Goal: Transaction & Acquisition: Purchase product/service

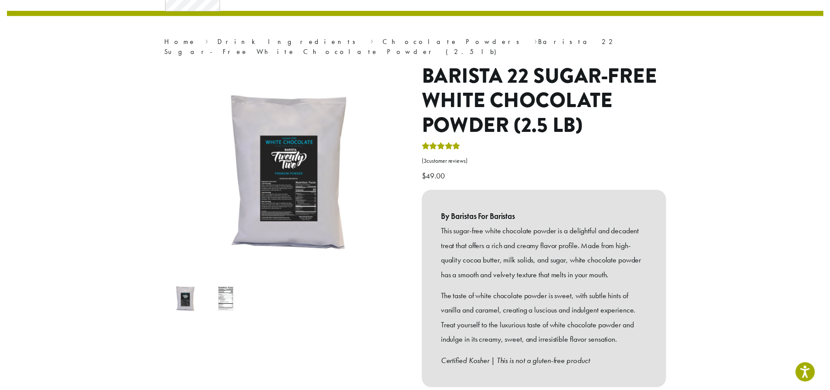
scroll to position [174, 0]
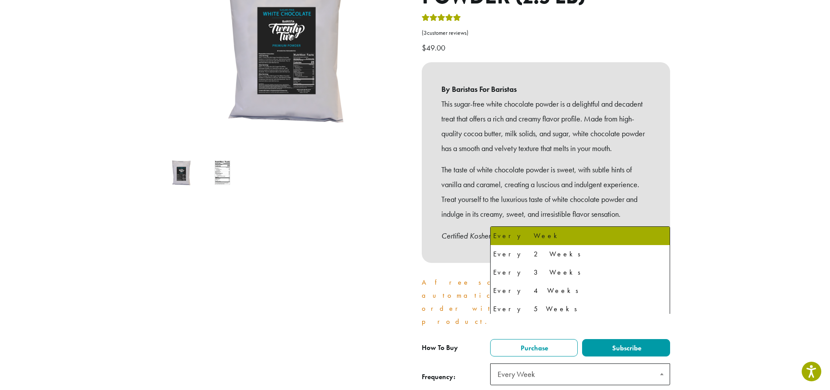
click at [661, 373] on b at bounding box center [661, 374] width 3 height 2
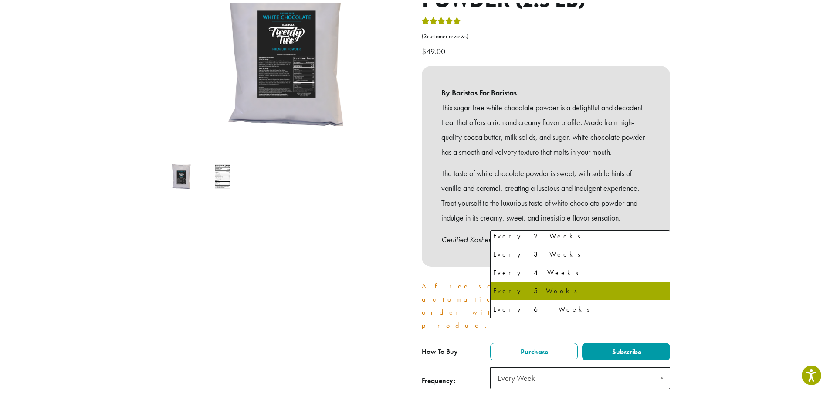
scroll to position [23, 0]
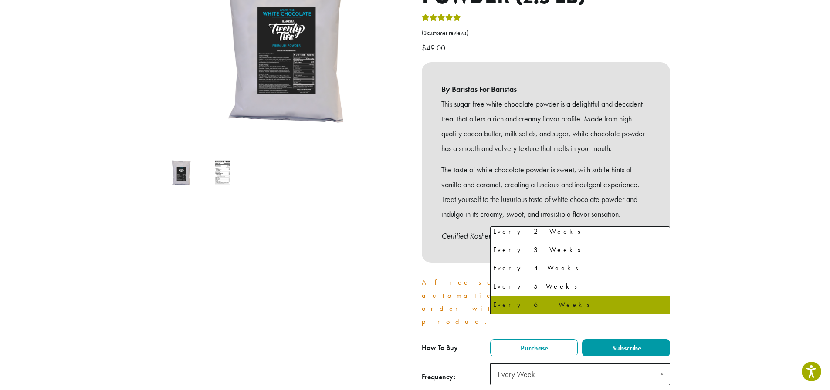
select select "******"
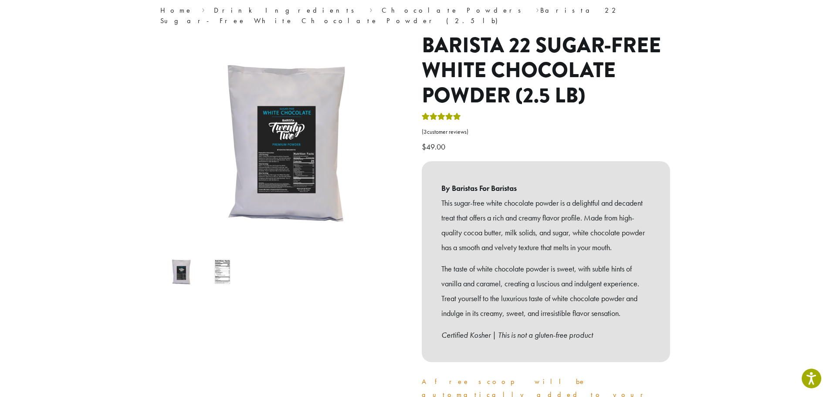
scroll to position [174, 0]
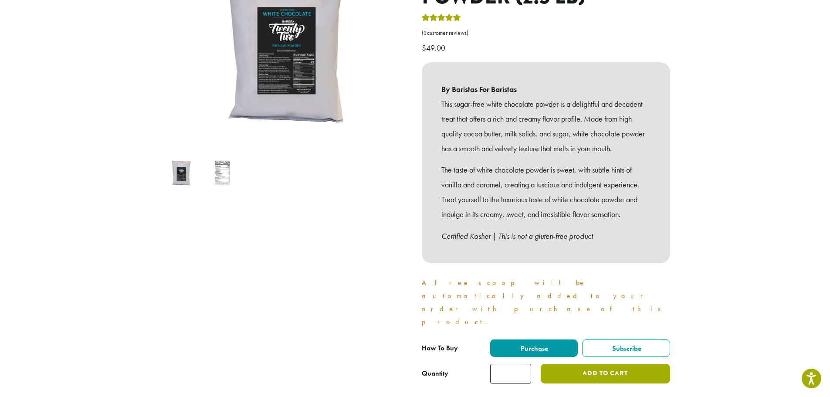
click at [615, 364] on button "Add to cart" at bounding box center [605, 374] width 129 height 20
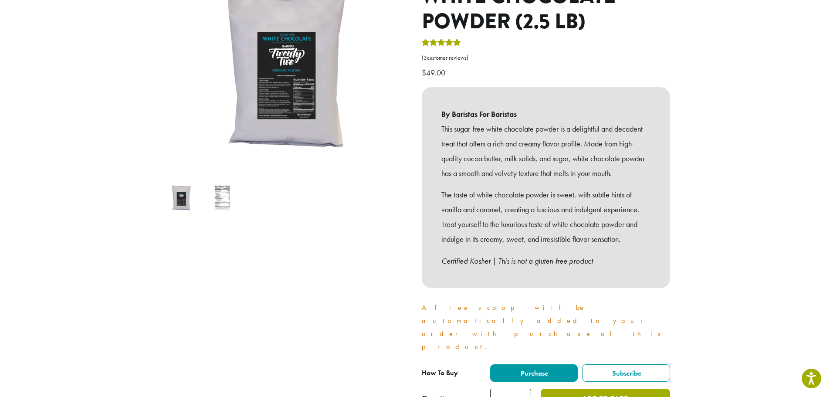
scroll to position [218, 0]
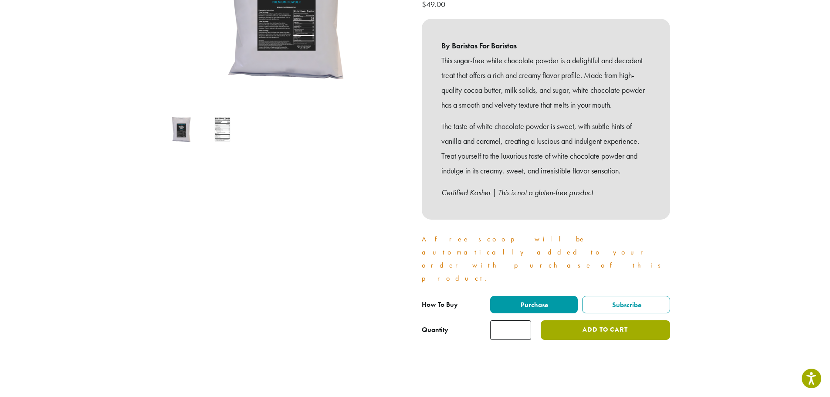
click at [609, 320] on button "Add to cart" at bounding box center [605, 330] width 129 height 20
click at [607, 320] on button "Add to cart" at bounding box center [605, 330] width 129 height 20
click at [603, 320] on button "Add to cart" at bounding box center [605, 330] width 129 height 20
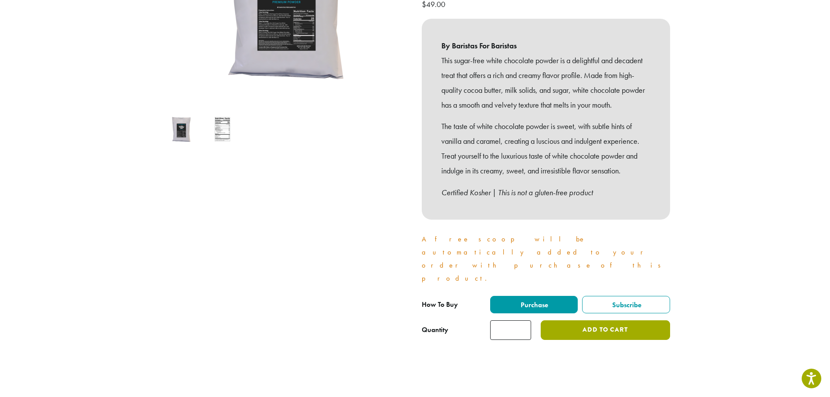
click at [602, 320] on button "Add to cart" at bounding box center [605, 330] width 129 height 20
click at [520, 320] on input "*" at bounding box center [510, 330] width 41 height 20
click at [597, 320] on button "Add to cart" at bounding box center [605, 330] width 129 height 20
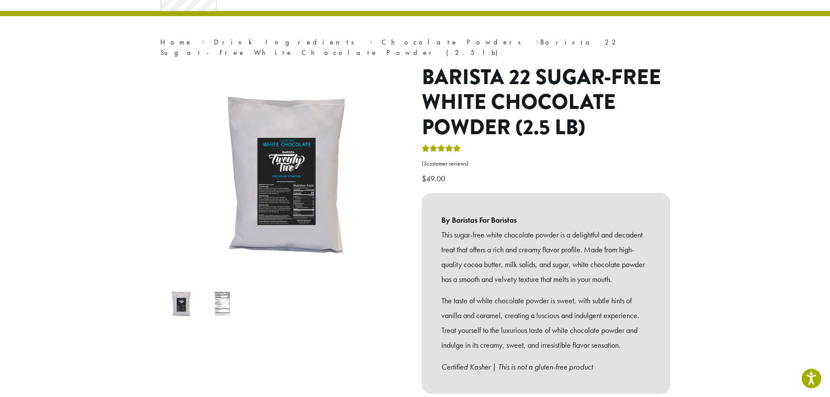
scroll to position [0, 0]
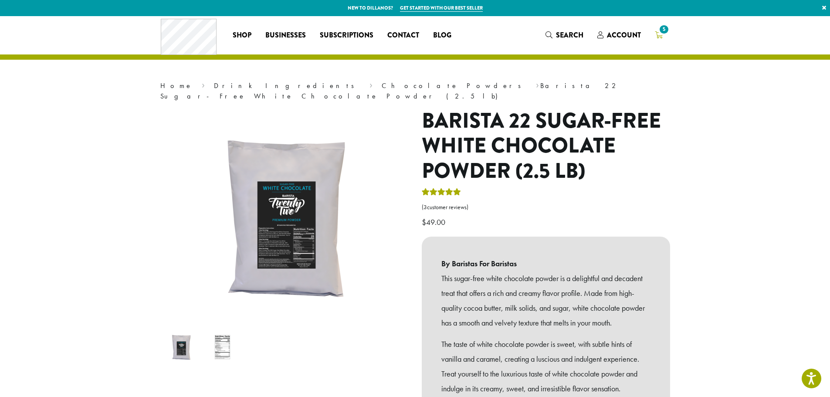
click at [662, 33] on span "5" at bounding box center [664, 30] width 12 height 12
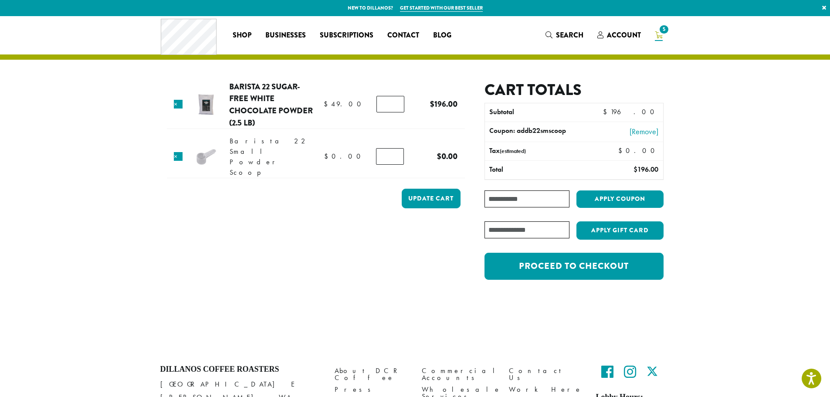
click at [397, 104] on input "*" at bounding box center [390, 104] width 28 height 17
click at [395, 107] on input "*" at bounding box center [390, 104] width 28 height 17
type input "*"
click at [395, 107] on input "*" at bounding box center [390, 104] width 28 height 17
click at [437, 190] on button "Update cart" at bounding box center [431, 199] width 59 height 20
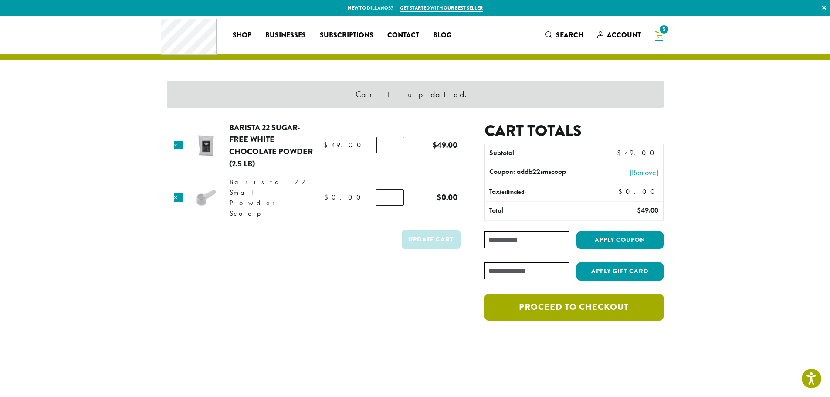
click at [593, 315] on link "Proceed to checkout" at bounding box center [574, 307] width 179 height 27
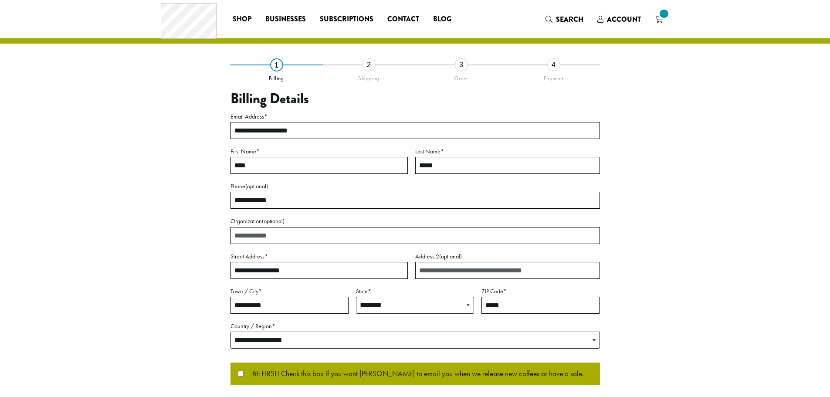
select select "**"
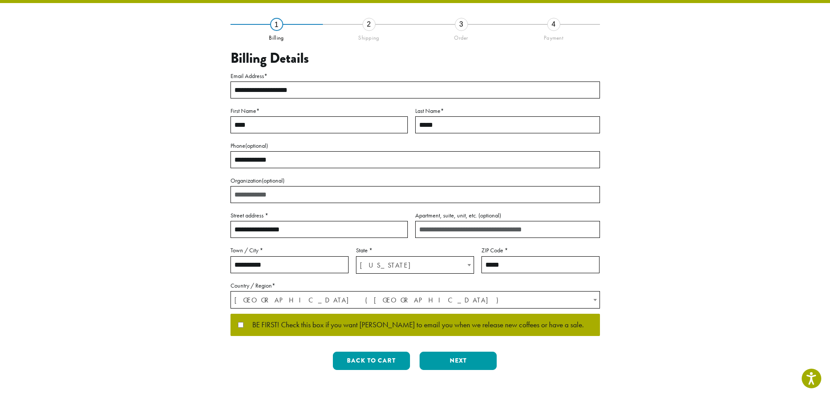
scroll to position [169, 0]
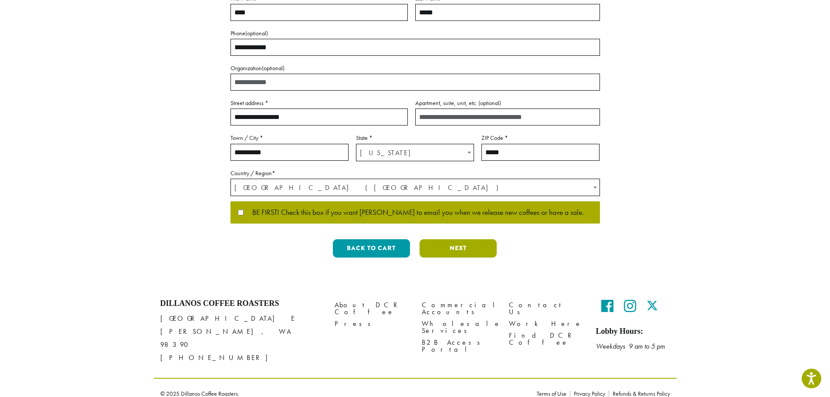
click at [449, 247] on button "Next" at bounding box center [458, 248] width 77 height 18
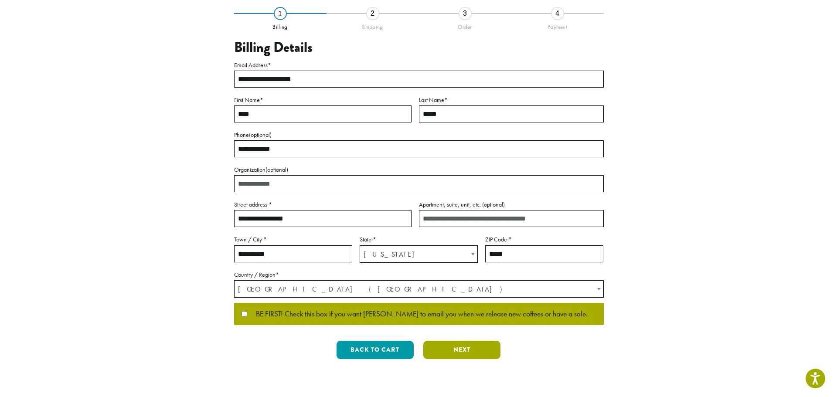
scroll to position [0, 0]
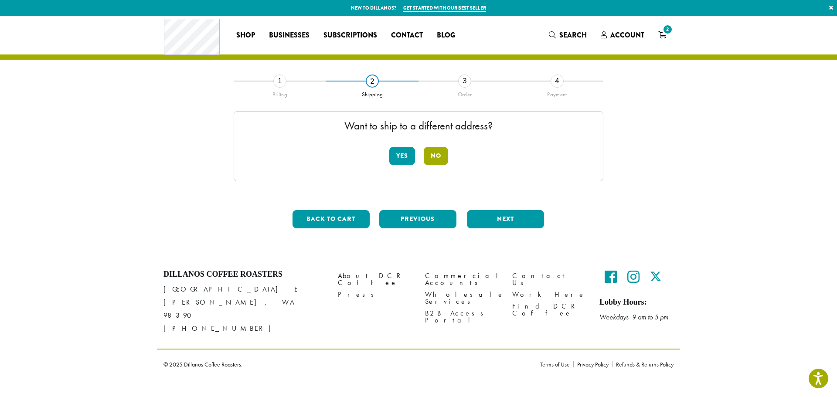
click at [436, 152] on button "No" at bounding box center [436, 156] width 24 height 18
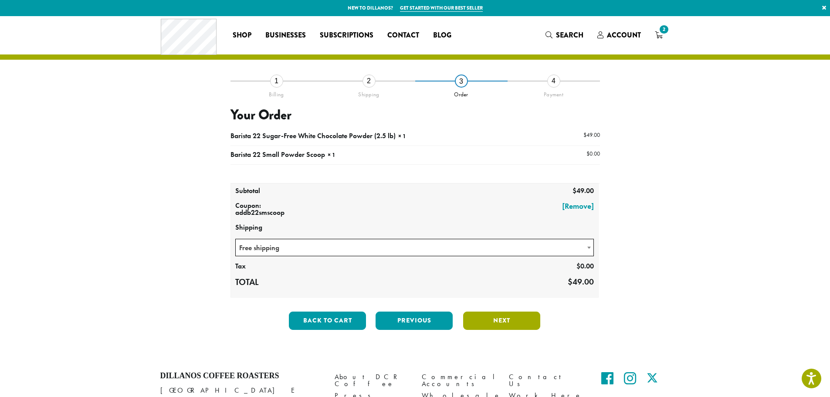
click at [497, 322] on button "Next" at bounding box center [501, 321] width 77 height 18
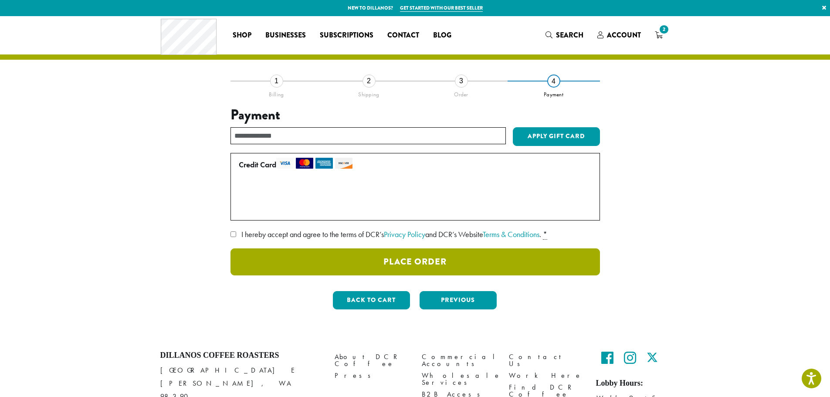
click at [433, 263] on button "Place Order" at bounding box center [414, 261] width 369 height 27
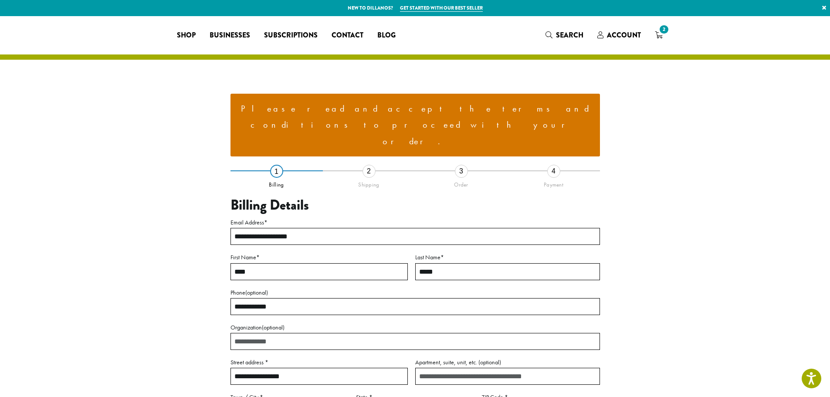
select select "**"
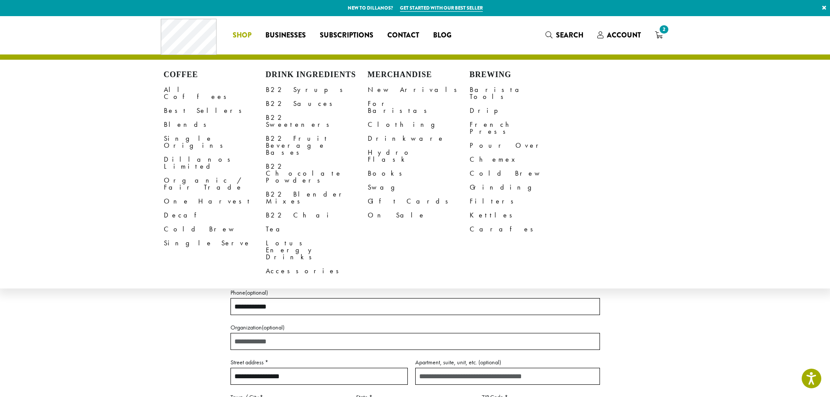
click at [683, 253] on section "**********" at bounding box center [415, 280] width 830 height 529
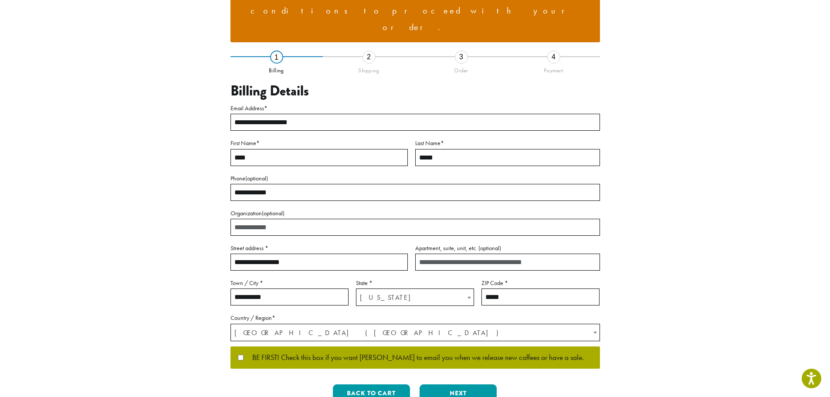
scroll to position [218, 0]
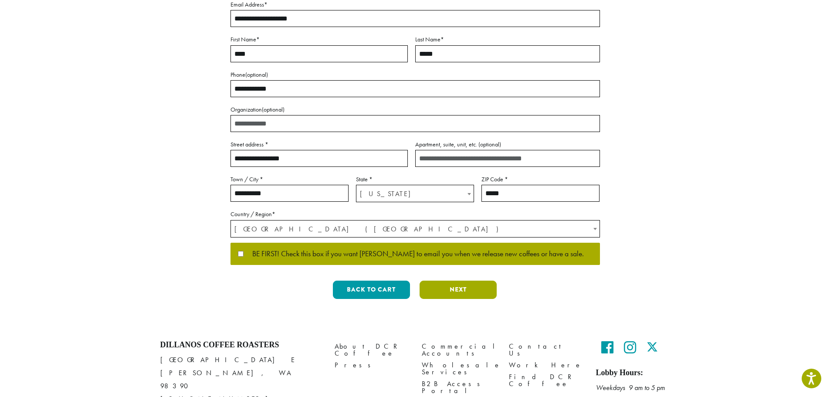
click at [464, 281] on button "Next" at bounding box center [458, 290] width 77 height 18
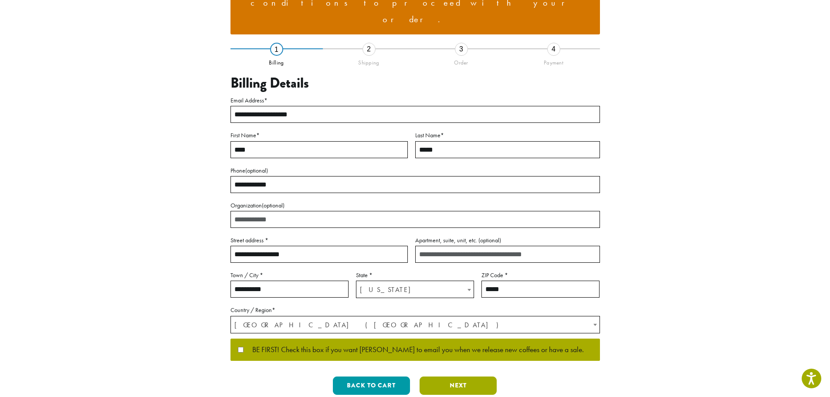
scroll to position [28, 0]
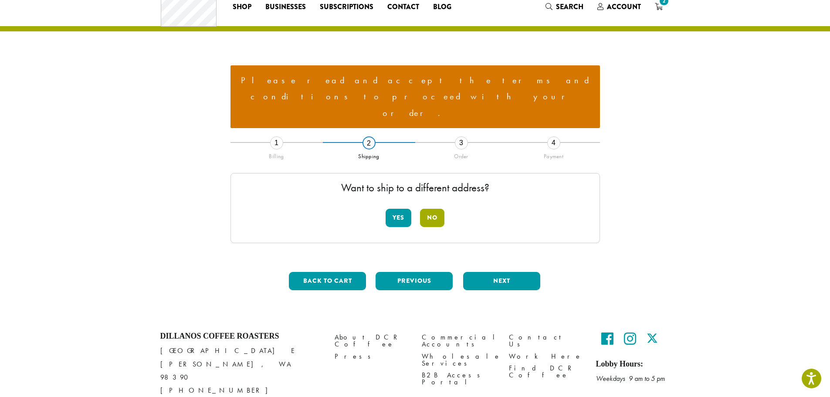
click at [434, 209] on button "No" at bounding box center [432, 218] width 24 height 18
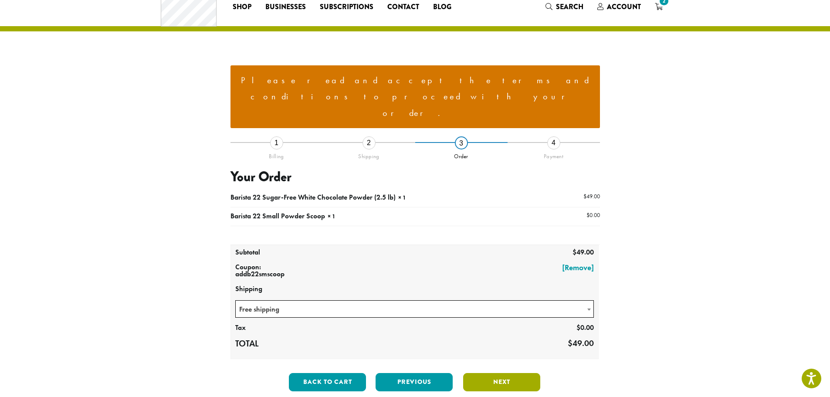
click at [506, 373] on button "Next" at bounding box center [501, 382] width 77 height 18
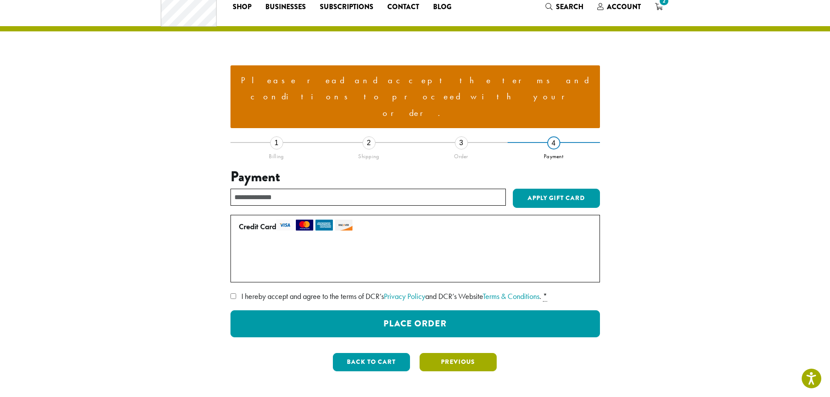
click at [452, 353] on button "Previous" at bounding box center [458, 362] width 77 height 18
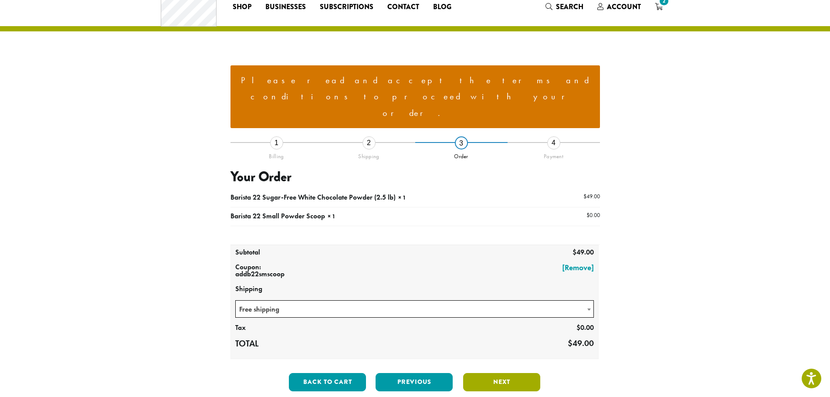
click at [502, 373] on button "Next" at bounding box center [501, 382] width 77 height 18
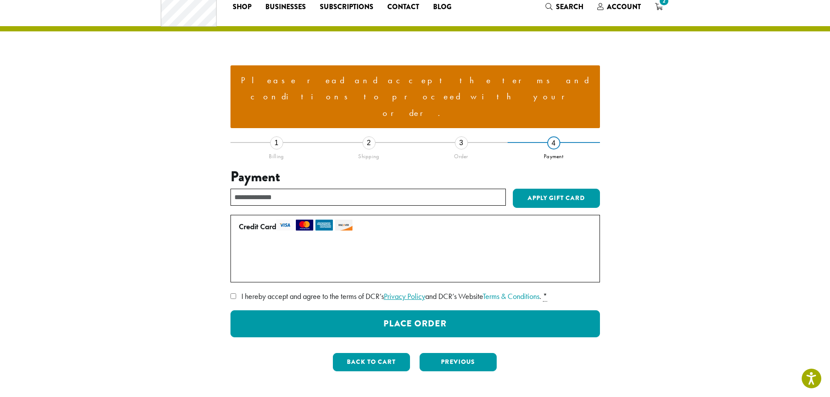
click at [409, 291] on link "Privacy Policy" at bounding box center [404, 296] width 41 height 10
click at [467, 353] on button "Previous" at bounding box center [458, 362] width 77 height 18
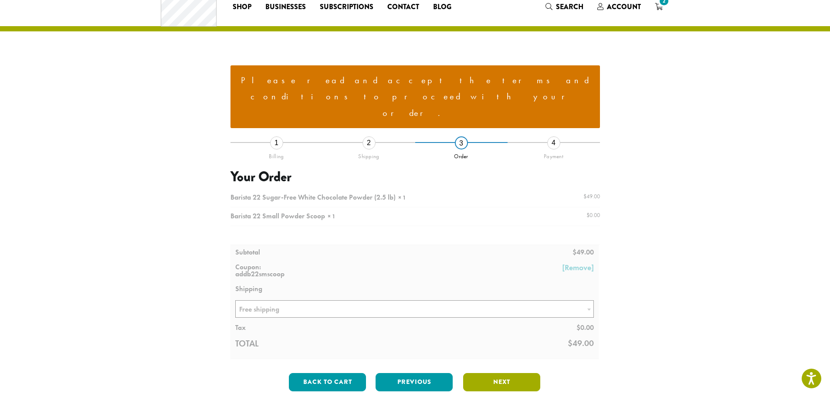
click at [520, 373] on button "Next" at bounding box center [501, 382] width 77 height 18
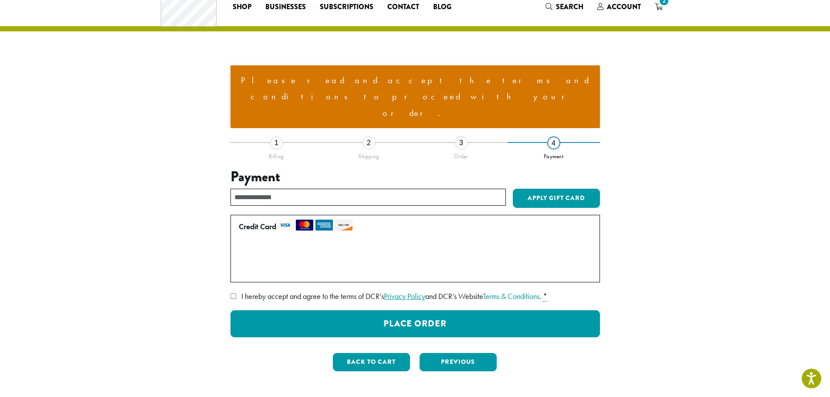
click at [411, 291] on link "Privacy Policy" at bounding box center [404, 296] width 41 height 10
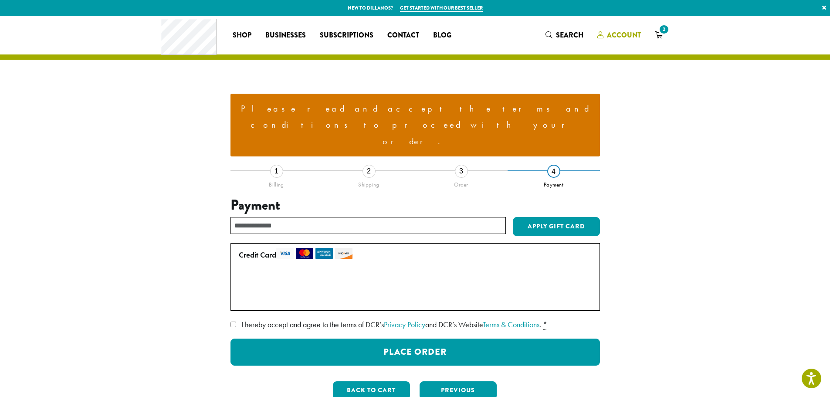
click at [624, 37] on span "Account" at bounding box center [624, 35] width 34 height 10
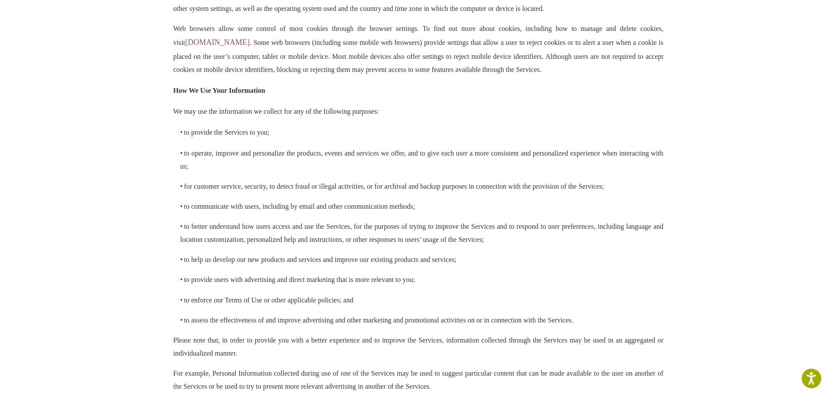
scroll to position [1416, 0]
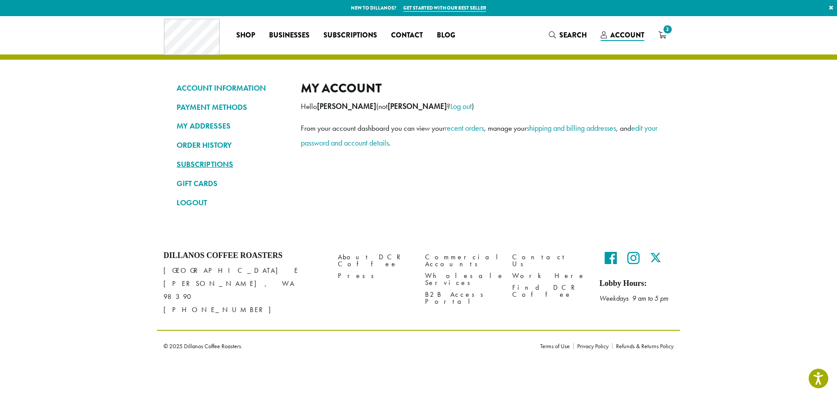
click at [199, 165] on link "SUBSCRIPTIONS" at bounding box center [231, 164] width 111 height 15
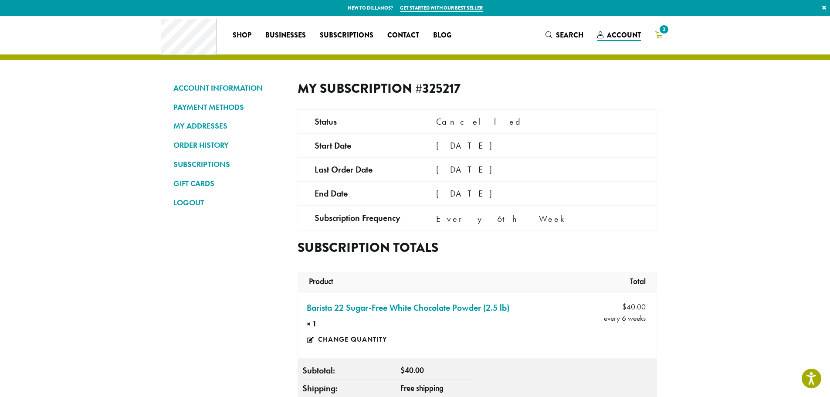
click at [658, 34] on icon "2" at bounding box center [659, 34] width 8 height 7
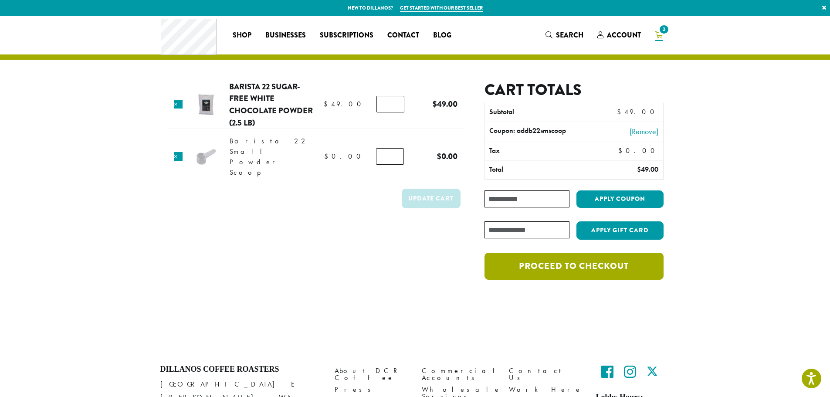
click at [588, 266] on link "Proceed to checkout" at bounding box center [574, 266] width 179 height 27
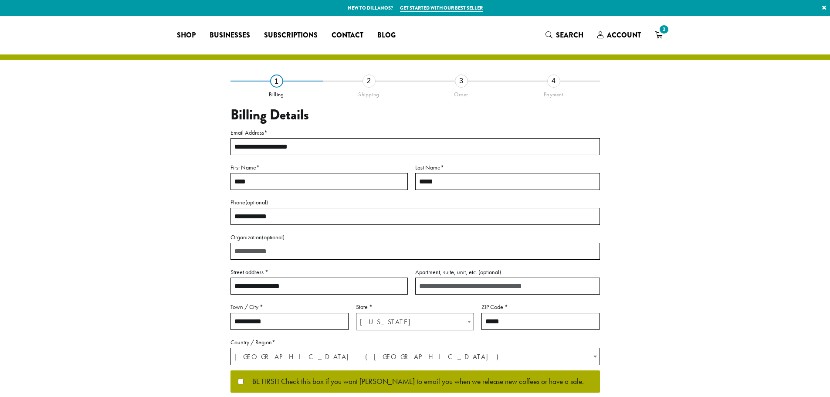
select select "**"
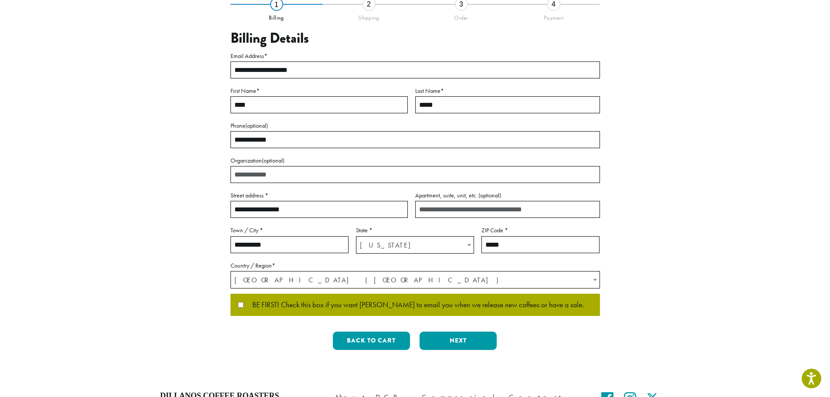
scroll to position [169, 0]
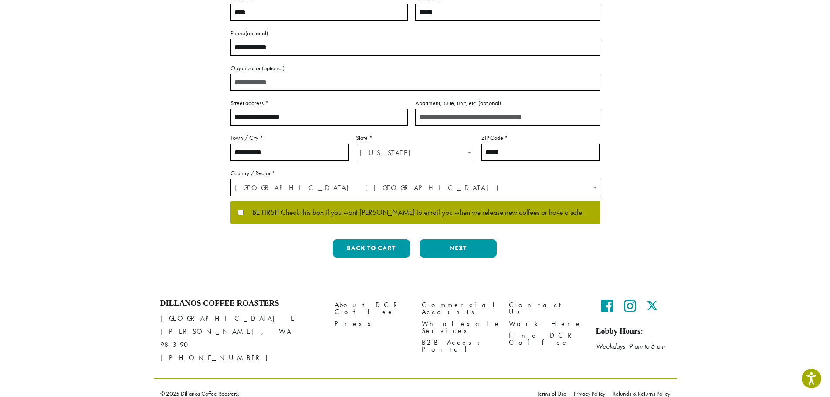
click at [237, 210] on p "BE FIRST! Check this box if you want Dillanos to email you when we release new …" at bounding box center [414, 212] width 369 height 23
click at [491, 253] on button "Next" at bounding box center [458, 248] width 77 height 18
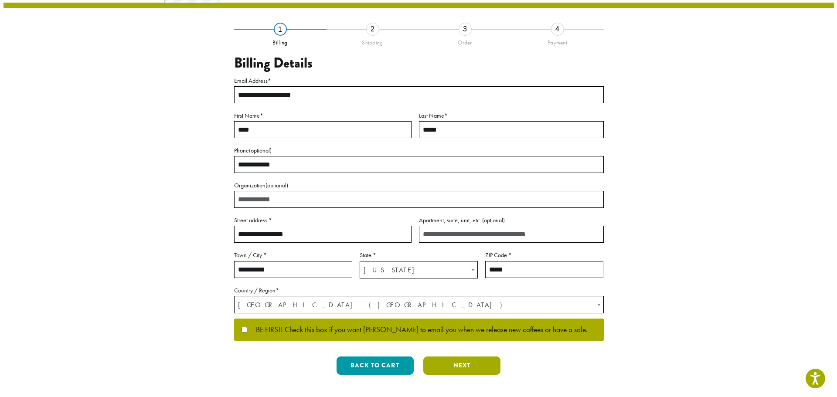
scroll to position [0, 0]
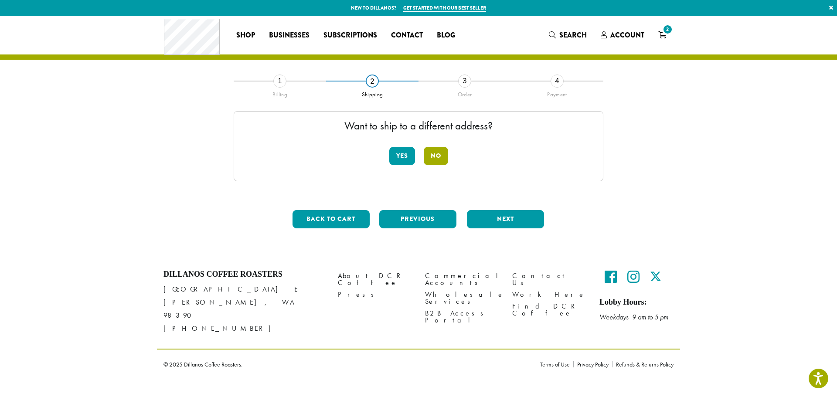
click at [434, 155] on button "No" at bounding box center [436, 156] width 24 height 18
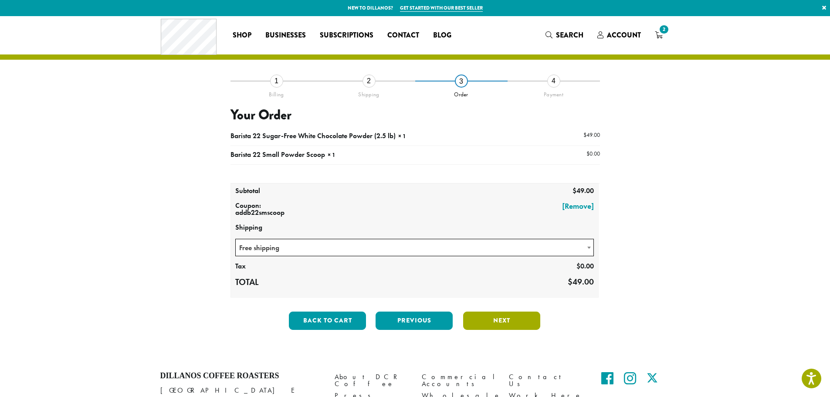
click at [509, 318] on button "Next" at bounding box center [501, 321] width 77 height 18
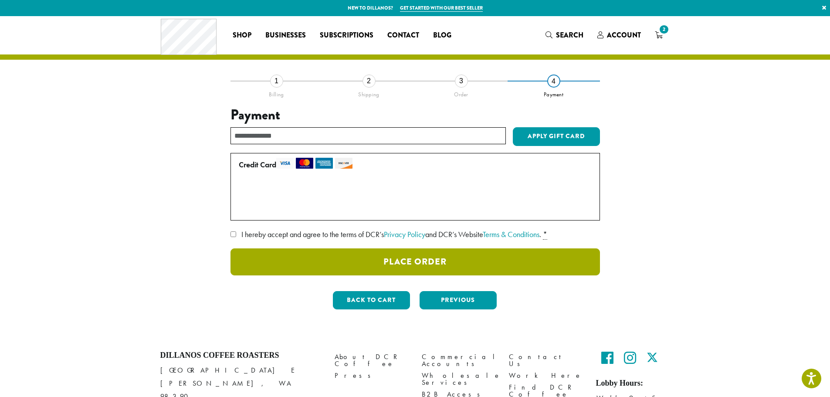
click at [434, 263] on button "Place Order" at bounding box center [414, 261] width 369 height 27
